Goal: Information Seeking & Learning: Check status

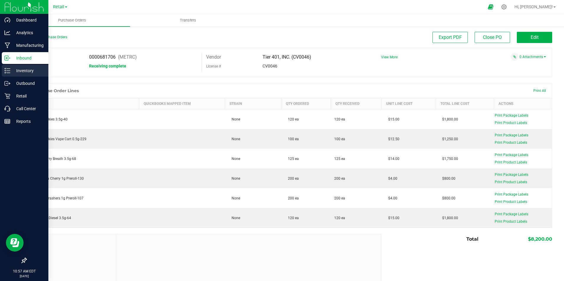
click at [18, 70] on p "Inventory" at bounding box center [27, 70] width 35 height 7
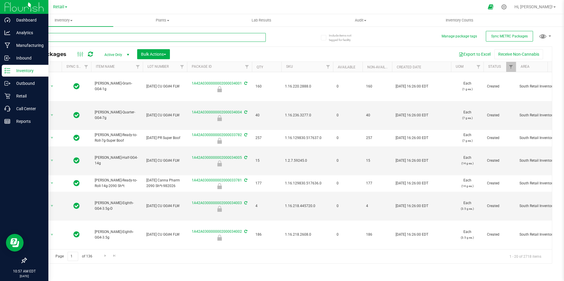
click at [70, 39] on input "text" at bounding box center [146, 37] width 240 height 9
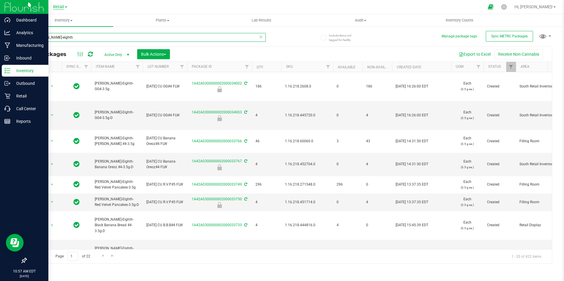
type input "[PERSON_NAME]-eighth"
click at [60, 8] on span "Retail" at bounding box center [58, 6] width 11 height 5
click at [60, 22] on link "Cultivation" at bounding box center [60, 21] width 86 height 8
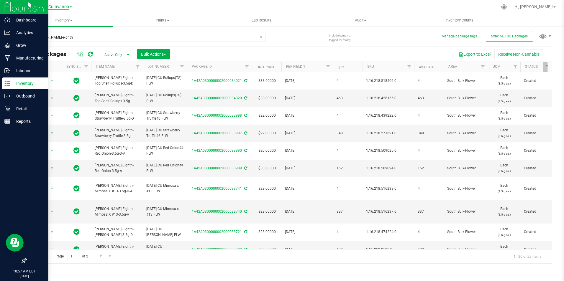
click at [66, 5] on span "Cultivation" at bounding box center [58, 6] width 21 height 5
click at [54, 36] on link "Retail" at bounding box center [60, 36] width 86 height 8
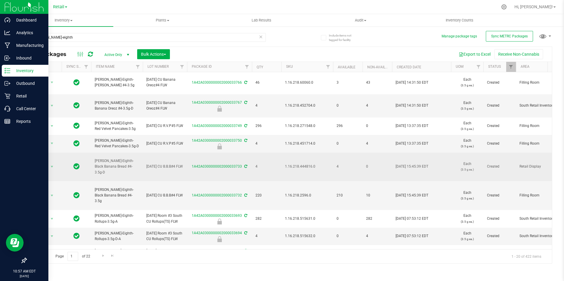
scroll to position [59, 0]
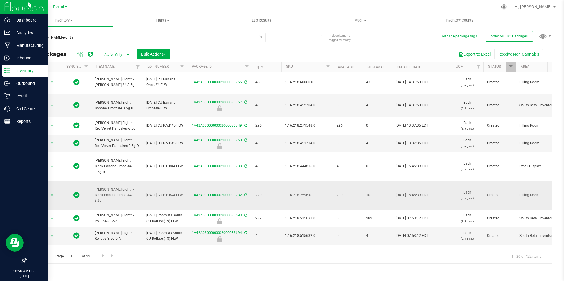
click at [222, 197] on link "1A42A0300000002000033732" at bounding box center [217, 195] width 50 height 4
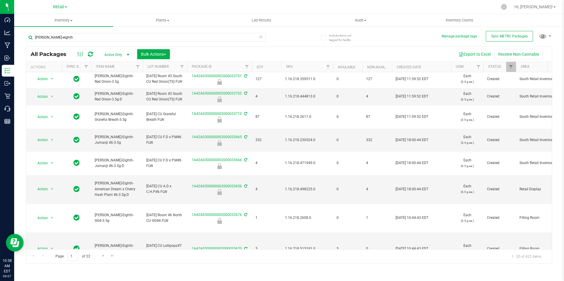
scroll to position [236, 0]
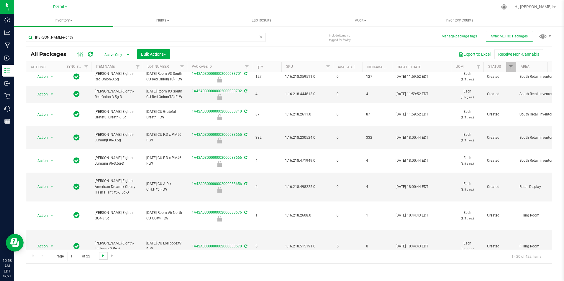
click at [101, 257] on span "Go to the next page" at bounding box center [103, 256] width 5 height 5
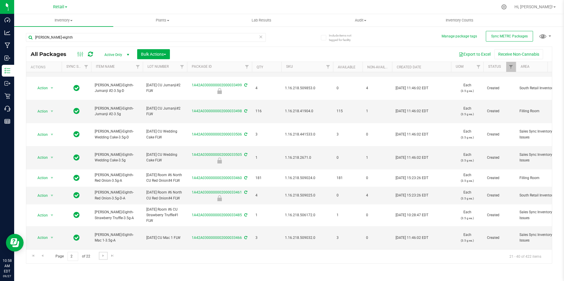
scroll to position [314, 0]
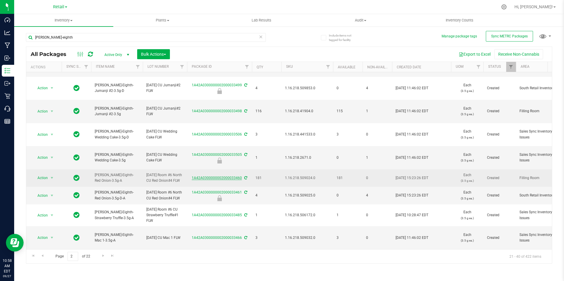
click at [217, 176] on link "1A42A0300000002000033460" at bounding box center [217, 178] width 50 height 4
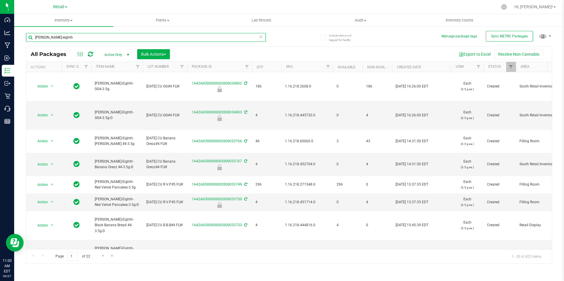
drag, startPoint x: 65, startPoint y: 39, endPoint x: -14, endPoint y: 28, distance: 79.4
click at [0, 28] on html "Dashboard Analytics Manufacturing Inbound Inventory Outbound Retail Call Center…" at bounding box center [282, 140] width 564 height 281
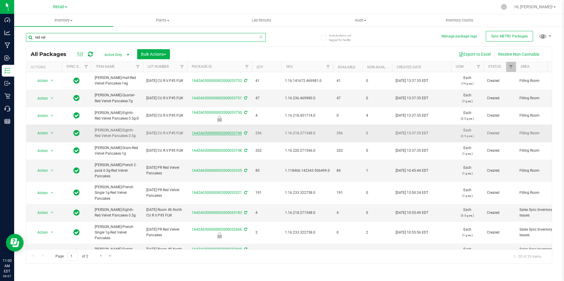
type input "red vel"
click at [222, 133] on link "1A42A0300000002000033749" at bounding box center [217, 133] width 50 height 4
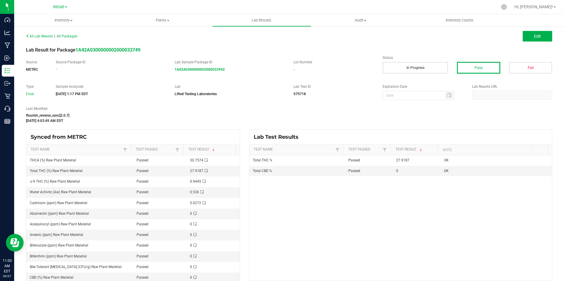
click at [334, 212] on div "Total THC % Passed 27.9187 OK Total CBD % Passed 0 OK" at bounding box center [400, 217] width 303 height 125
